Goal: Task Accomplishment & Management: Use online tool/utility

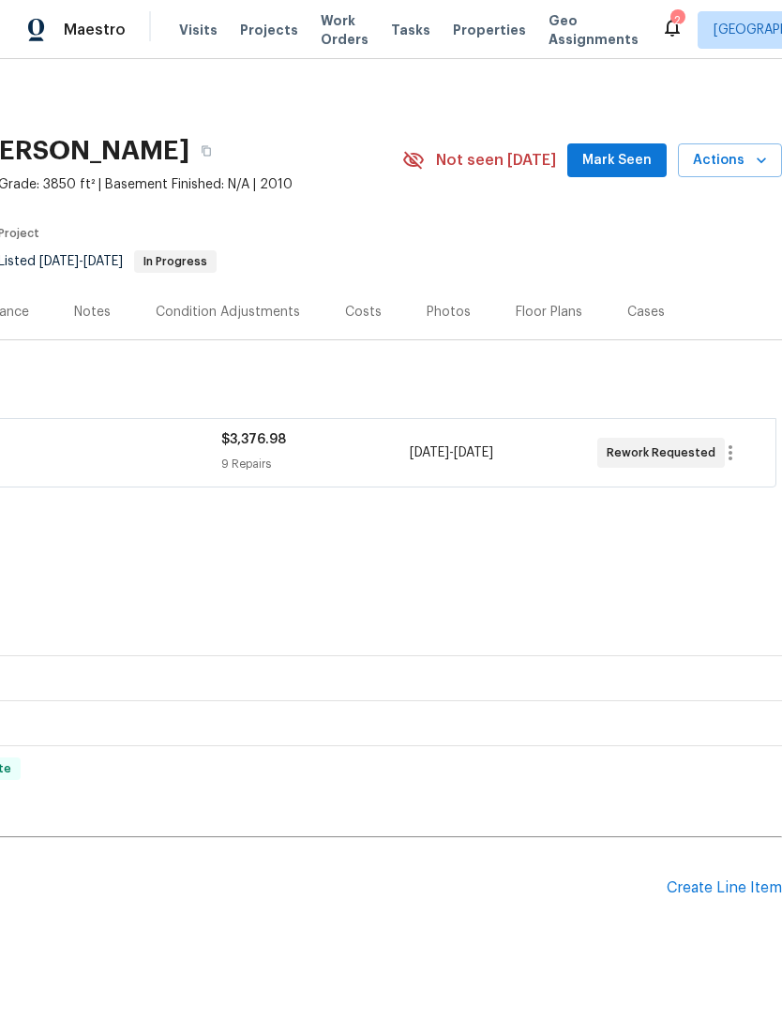
scroll to position [0, 277]
click at [729, 879] on div "Create Line Item" at bounding box center [723, 888] width 115 height 18
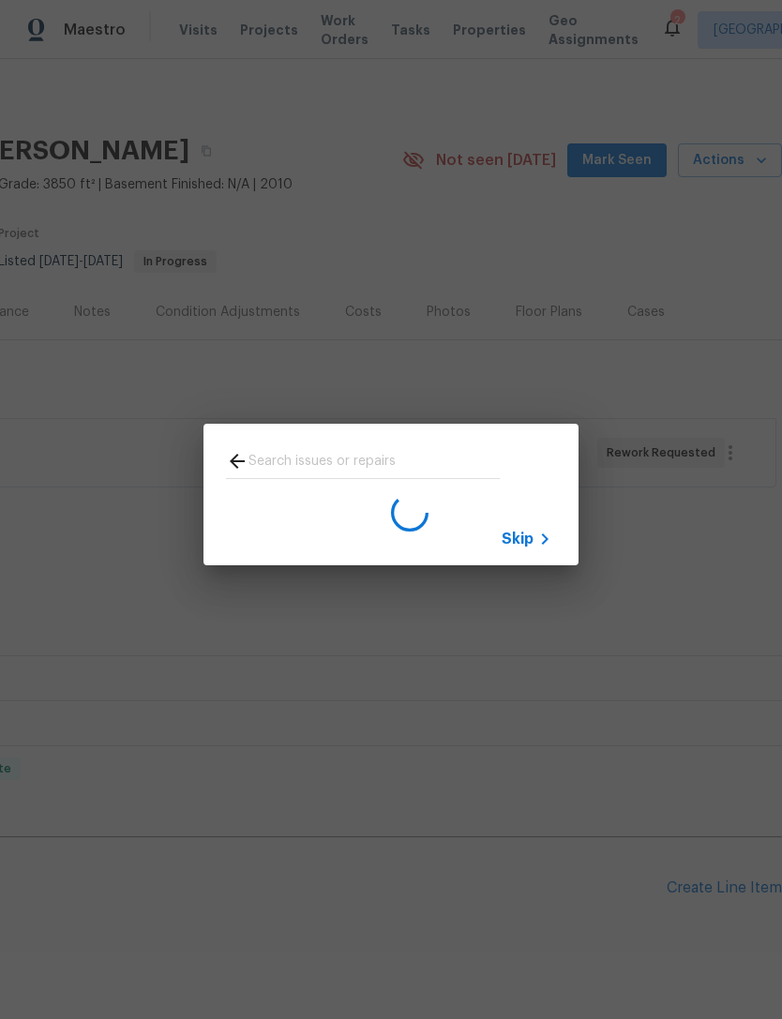
click at [748, 608] on div "Skip" at bounding box center [391, 494] width 782 height 989
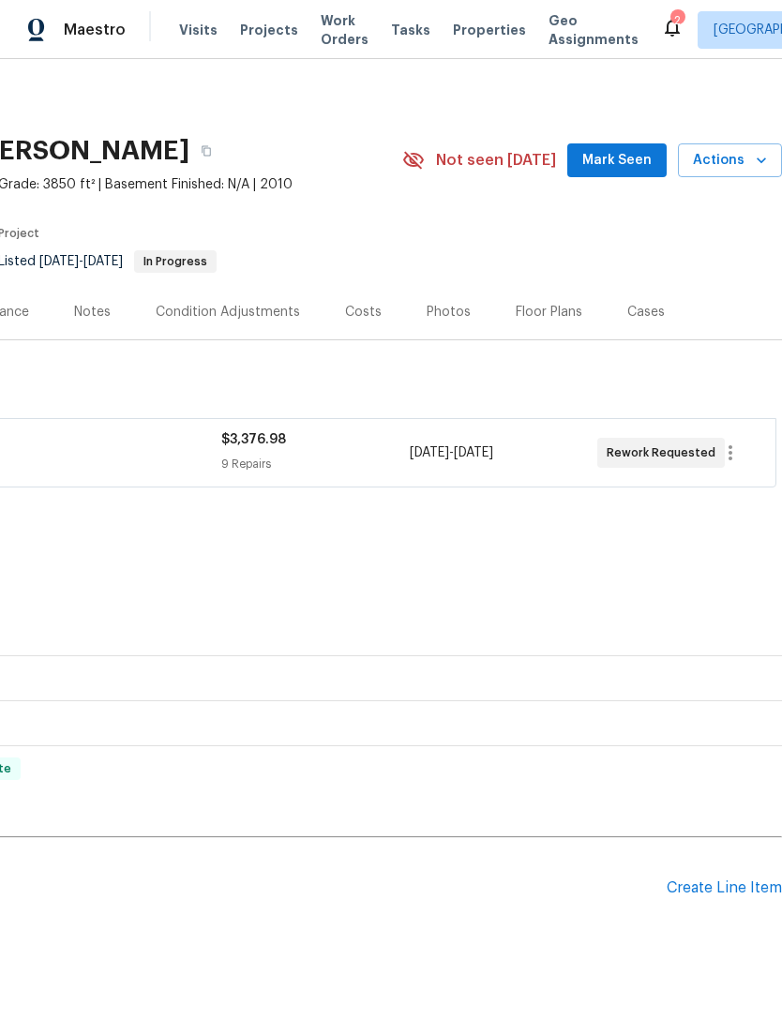
click at [730, 879] on div "Create Line Item" at bounding box center [723, 888] width 115 height 18
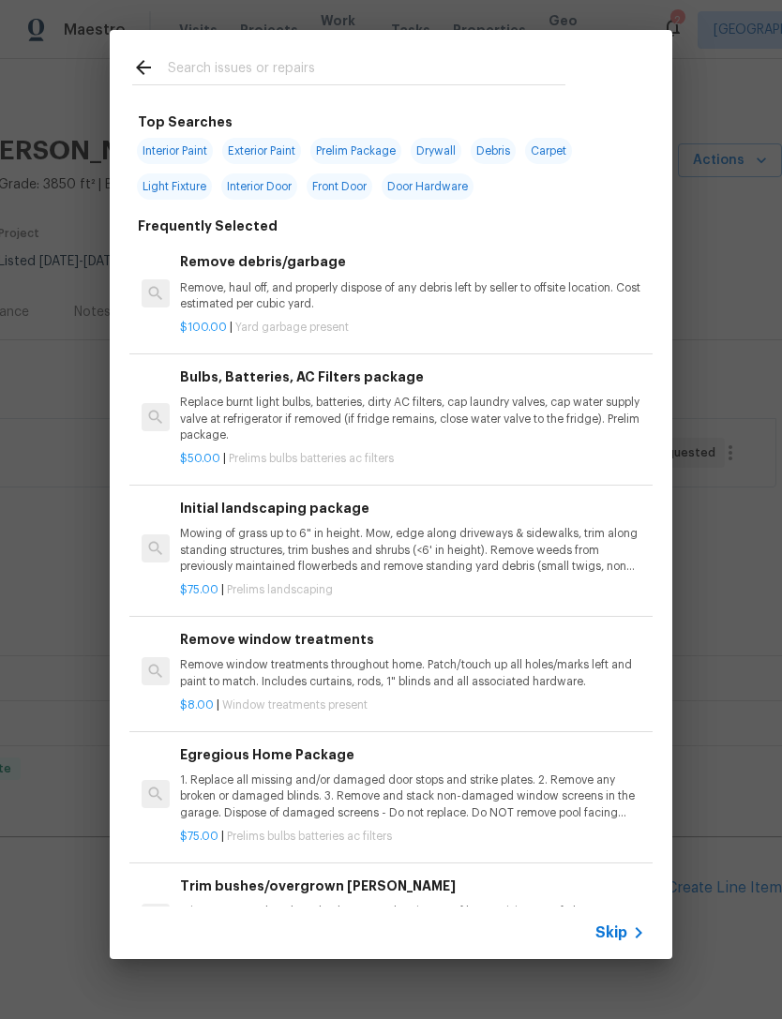
click at [564, 66] on input "text" at bounding box center [366, 70] width 397 height 28
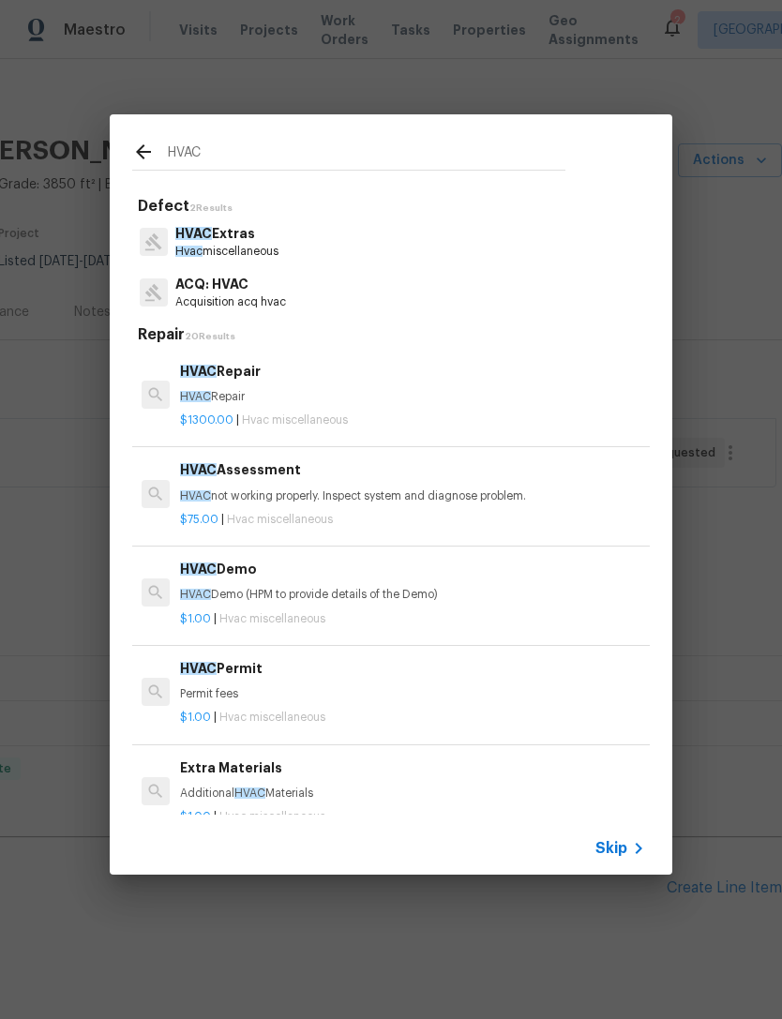
type input "HVAC"
click at [592, 243] on div "HVAC Extras Hvac miscellaneous" at bounding box center [390, 241] width 517 height 51
click at [554, 253] on div "HVAC Extras Hvac miscellaneous" at bounding box center [390, 241] width 517 height 51
click at [255, 241] on p "HVAC Extras" at bounding box center [226, 234] width 103 height 20
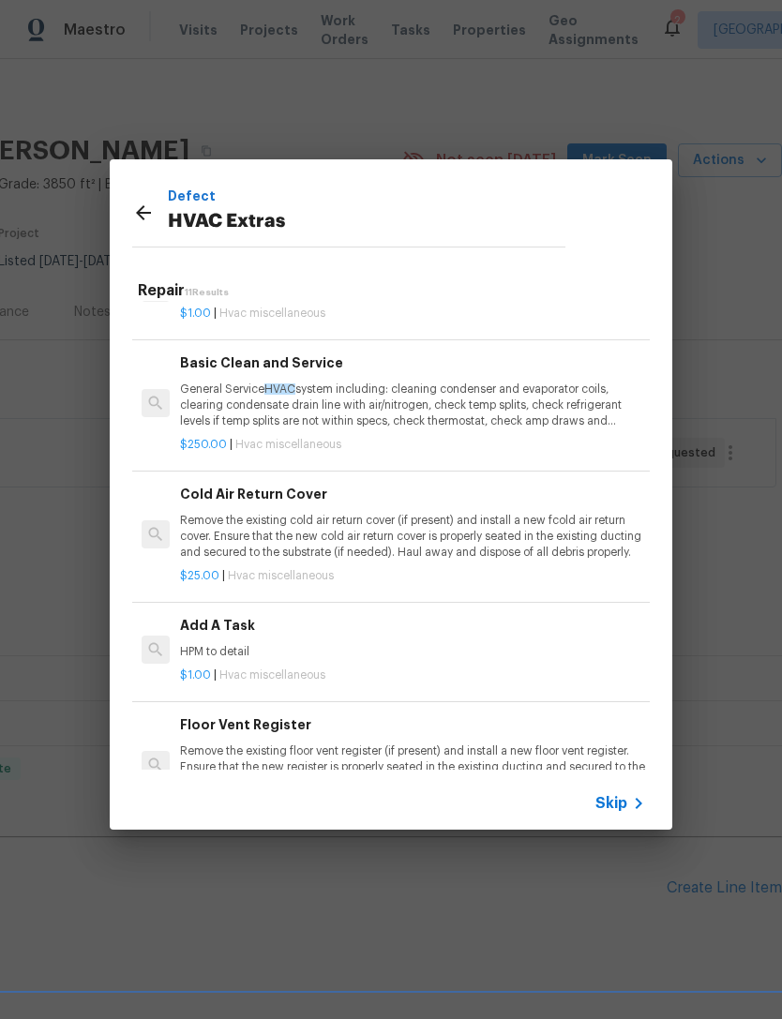
scroll to position [463, 0]
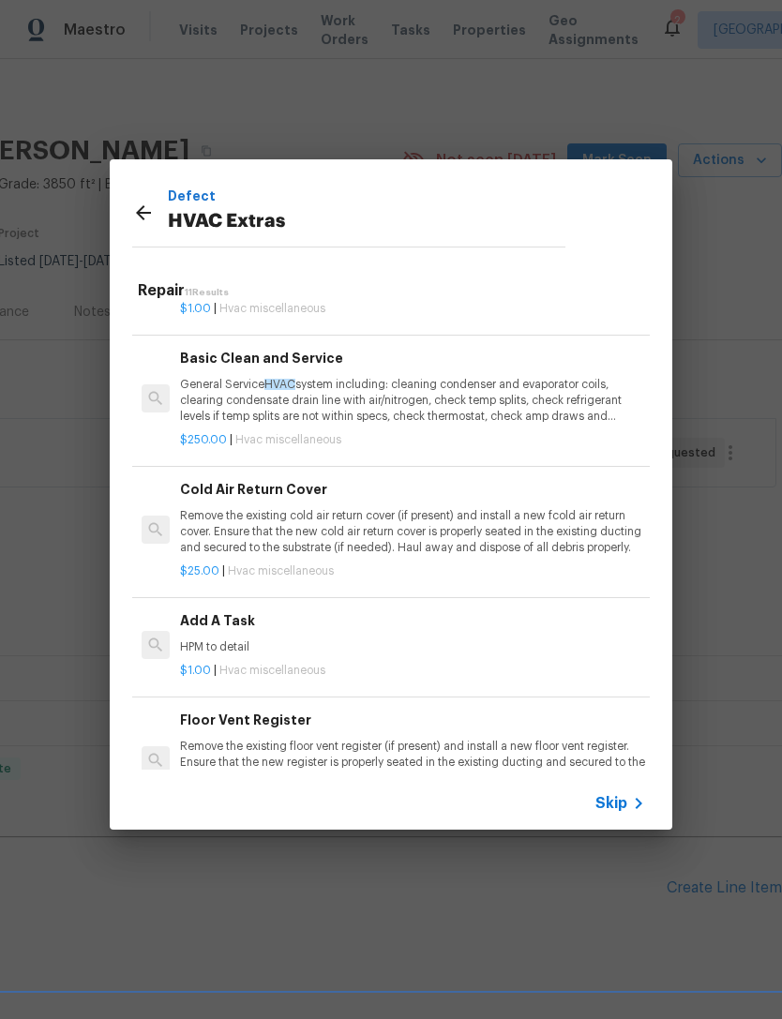
click at [557, 392] on p "General Service HVAC system including: cleaning condenser and evaporator coils,…" at bounding box center [412, 401] width 465 height 48
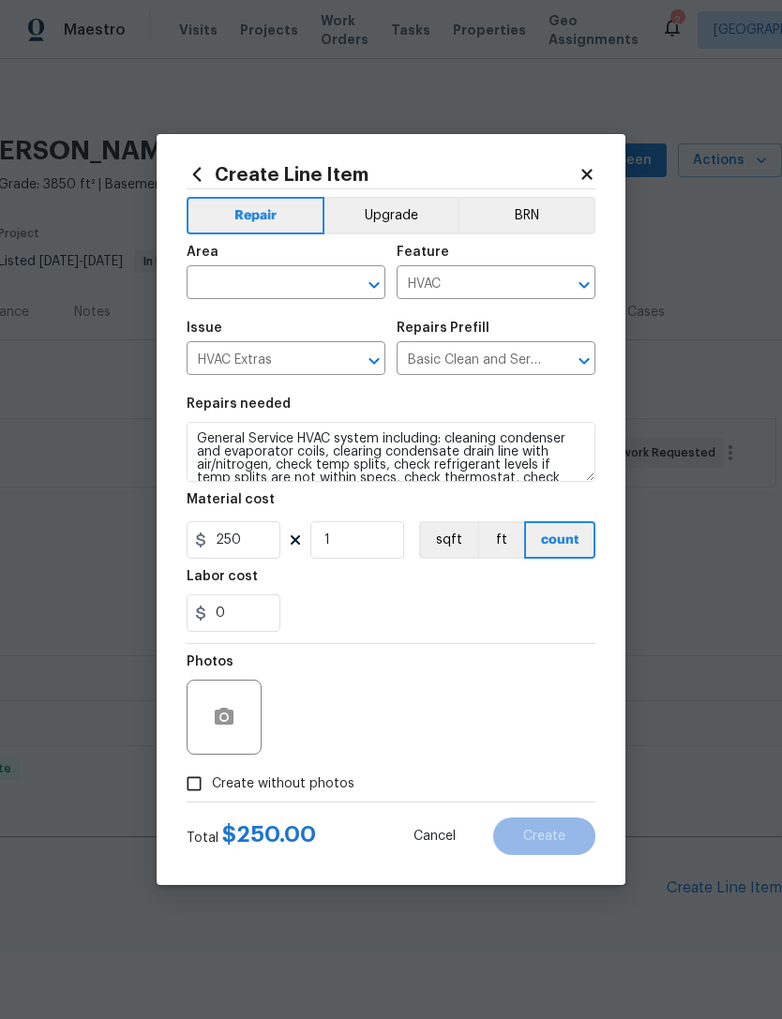
click at [307, 281] on input "text" at bounding box center [259, 284] width 146 height 29
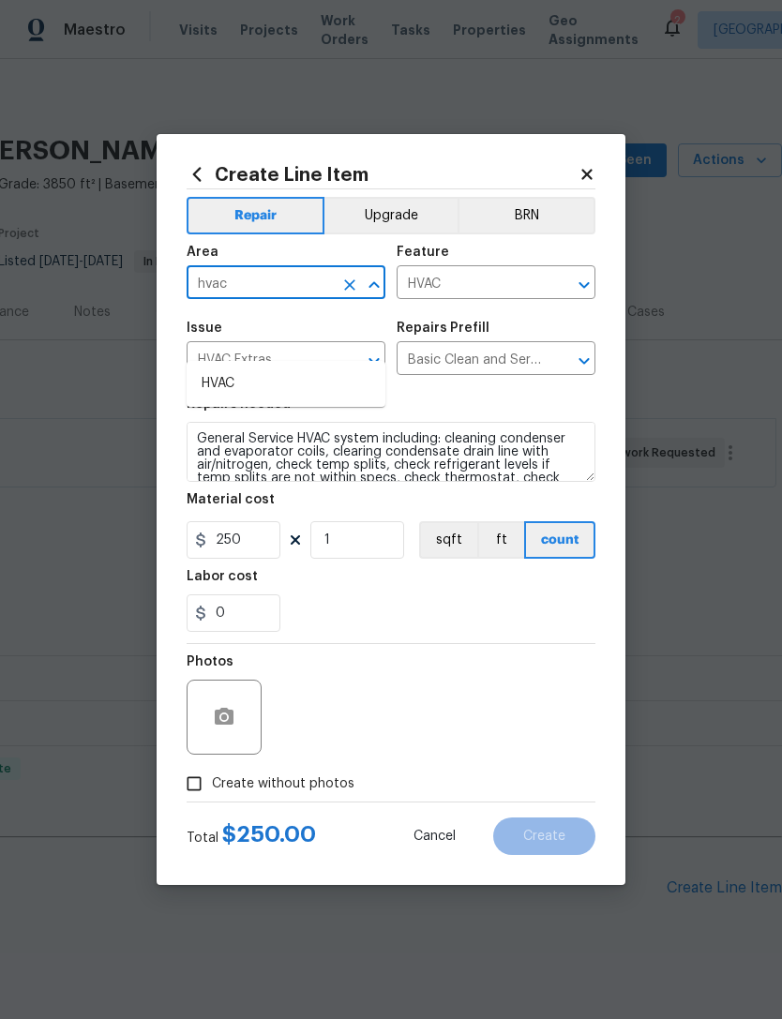
click at [353, 368] on li "HVAC" at bounding box center [285, 383] width 199 height 31
type input "HVAC"
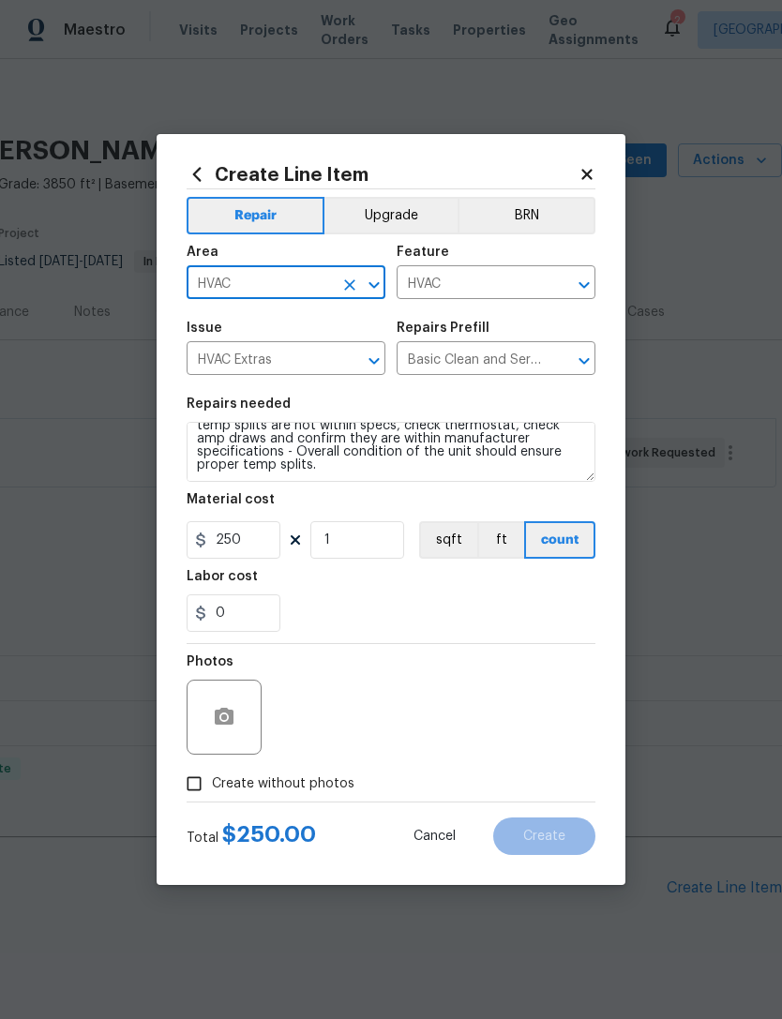
scroll to position [52, 0]
click at [573, 468] on textarea "General Service HVAC system including: cleaning condenser and evaporator coils,…" at bounding box center [390, 452] width 409 height 60
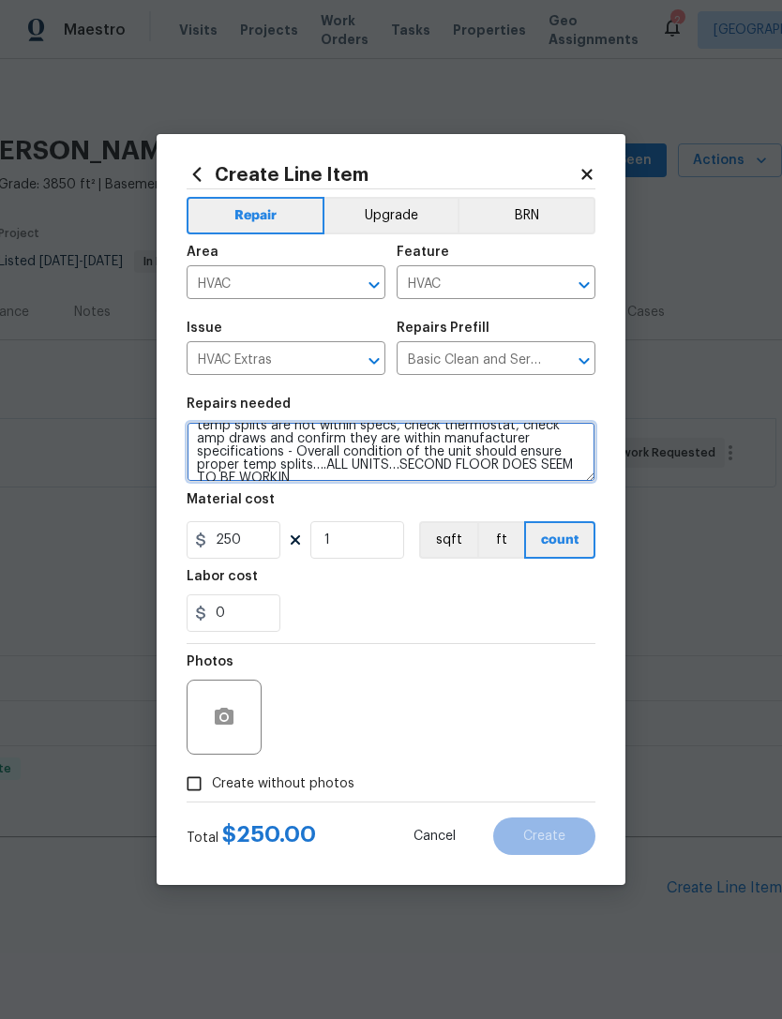
scroll to position [56, 0]
type textarea "General Service HVAC system including: cleaning condenser and evaporator coils,…"
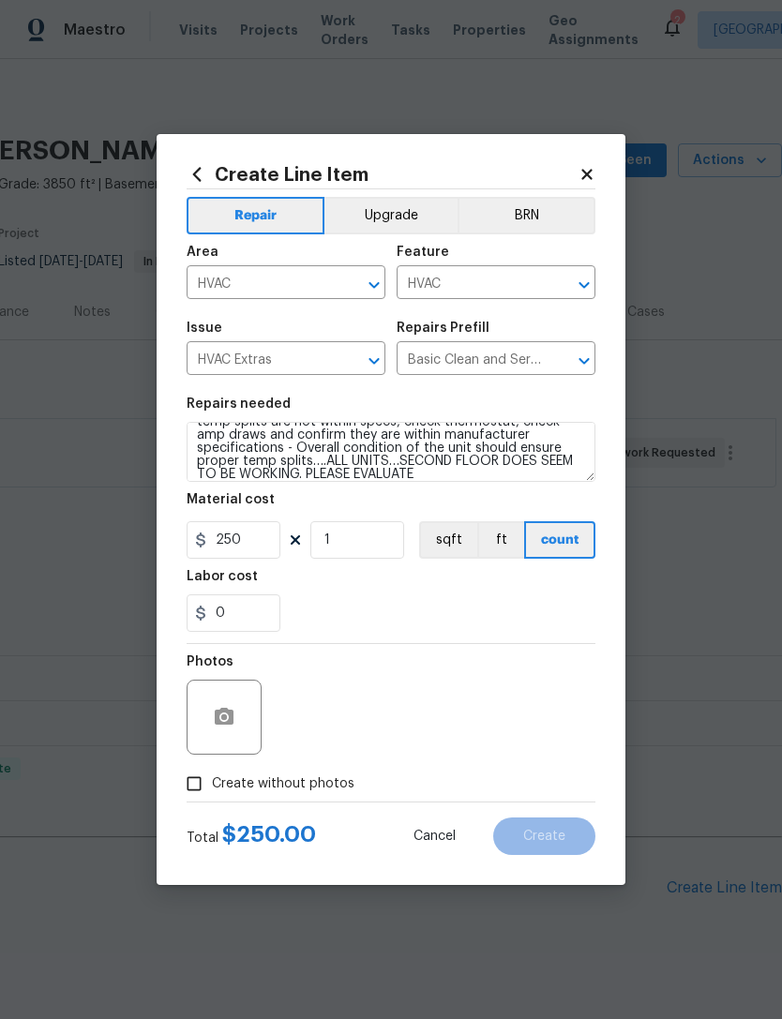
click at [594, 600] on div "0" at bounding box center [390, 612] width 409 height 37
click at [248, 556] on input "250" at bounding box center [233, 539] width 94 height 37
type input "450"
click at [594, 620] on div "Repair Upgrade BRN Area HVAC ​ Feature HVAC ​ Issue HVAC Extras ​ Repairs Prefi…" at bounding box center [390, 495] width 409 height 612
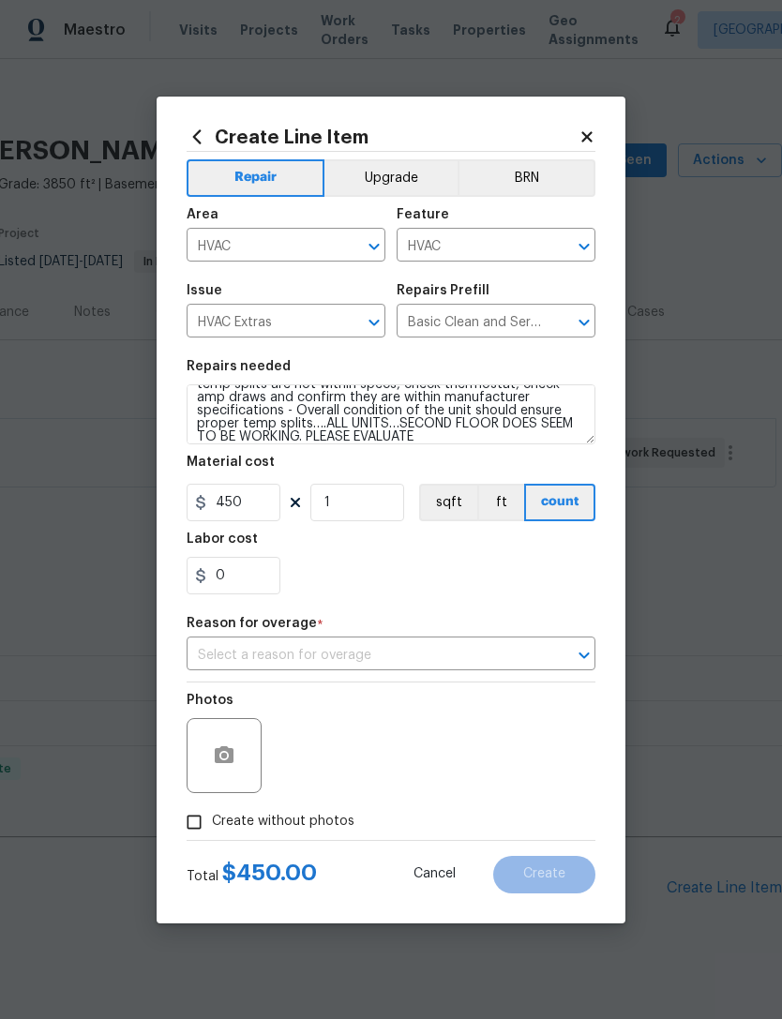
click at [514, 644] on input "text" at bounding box center [364, 655] width 356 height 29
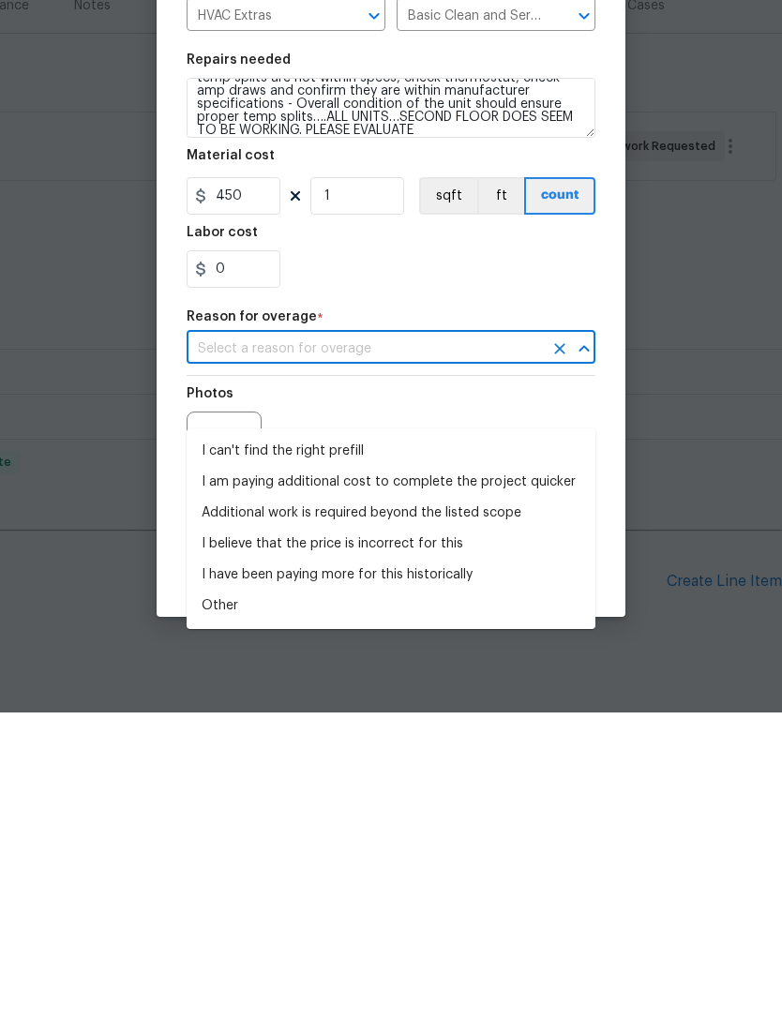
click at [453, 742] on li "I can't find the right prefill" at bounding box center [390, 757] width 409 height 31
type input "I can't find the right prefill"
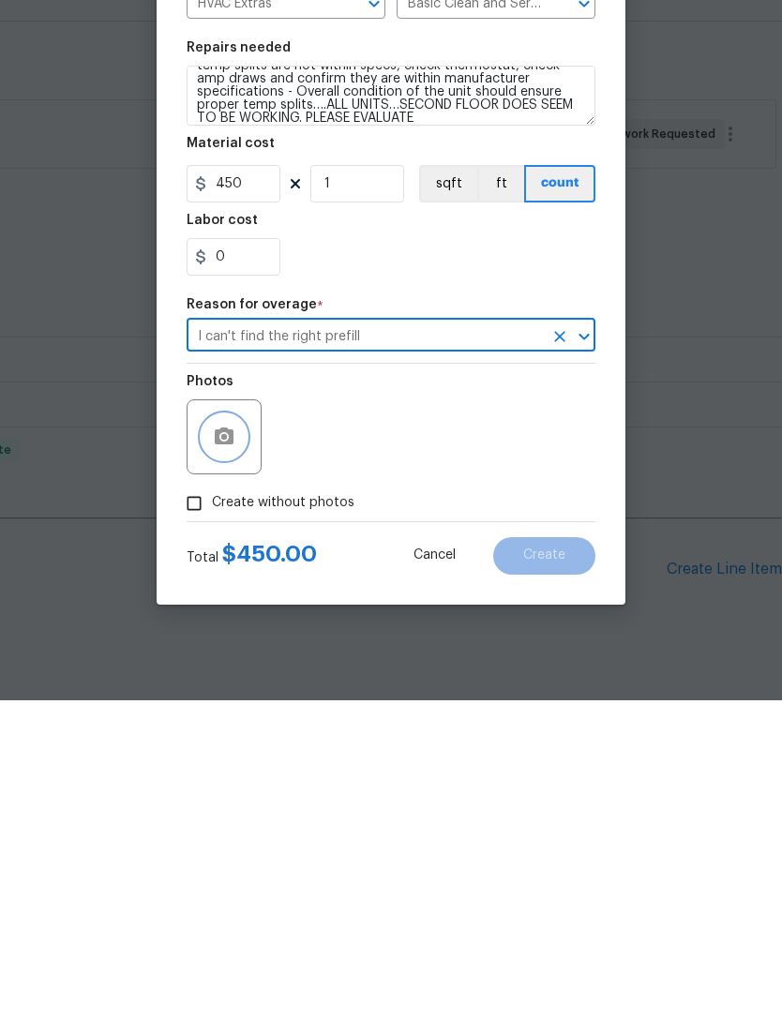
click at [233, 744] on icon "button" at bounding box center [224, 755] width 22 height 22
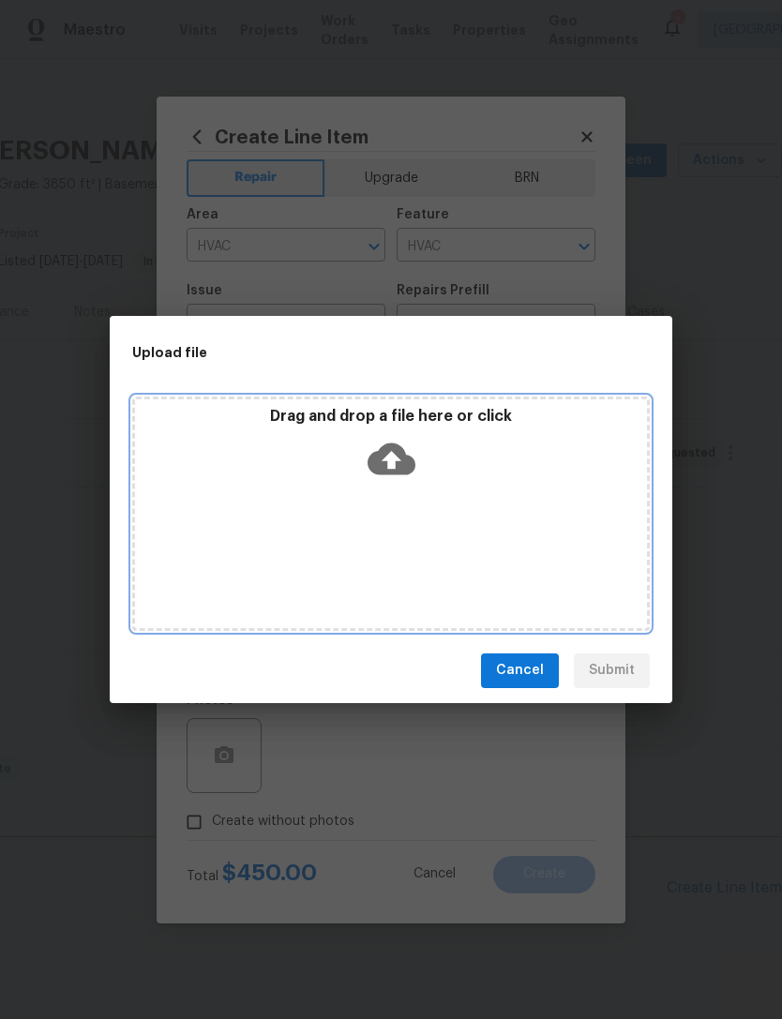
click at [586, 541] on div "Drag and drop a file here or click" at bounding box center [390, 513] width 517 height 234
